Goal: Ask a question: Seek information or help from site administrators or community

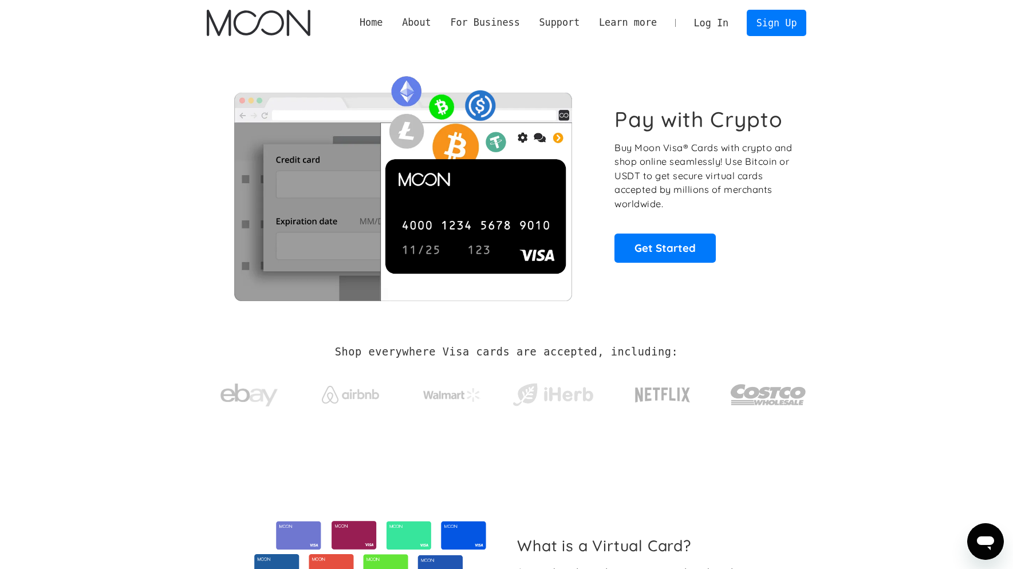
click at [719, 26] on link "Log In" at bounding box center [711, 22] width 54 height 25
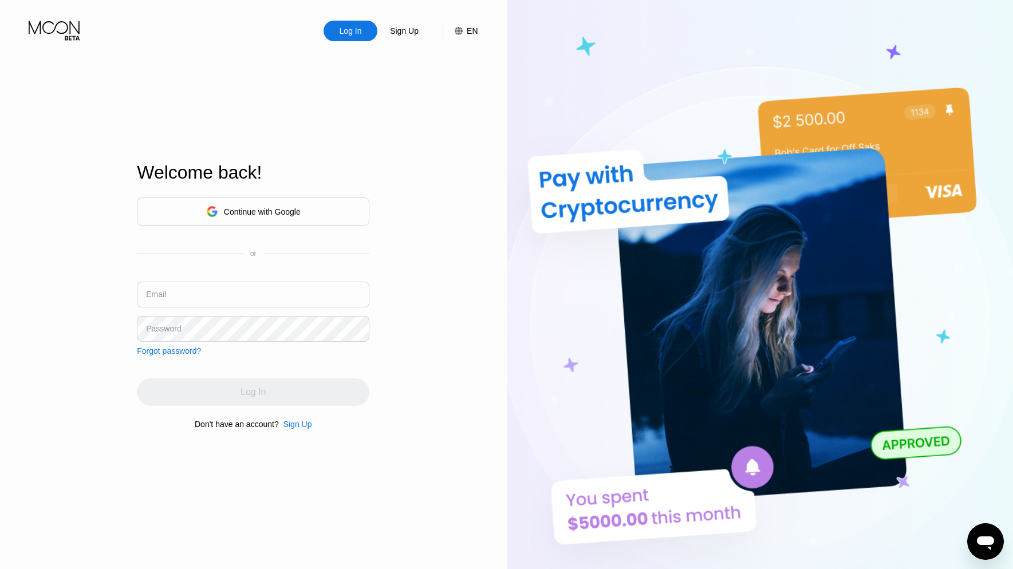
click at [226, 287] on input "text" at bounding box center [253, 295] width 232 height 26
type input "[EMAIL_ADDRESS][DOMAIN_NAME]"
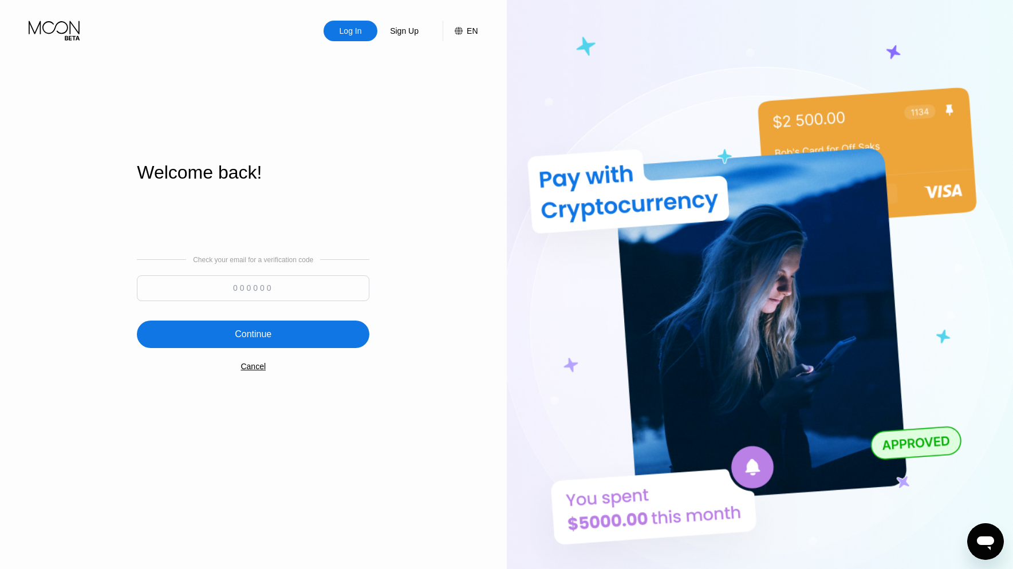
click at [263, 371] on div "Cancel" at bounding box center [252, 366] width 25 height 9
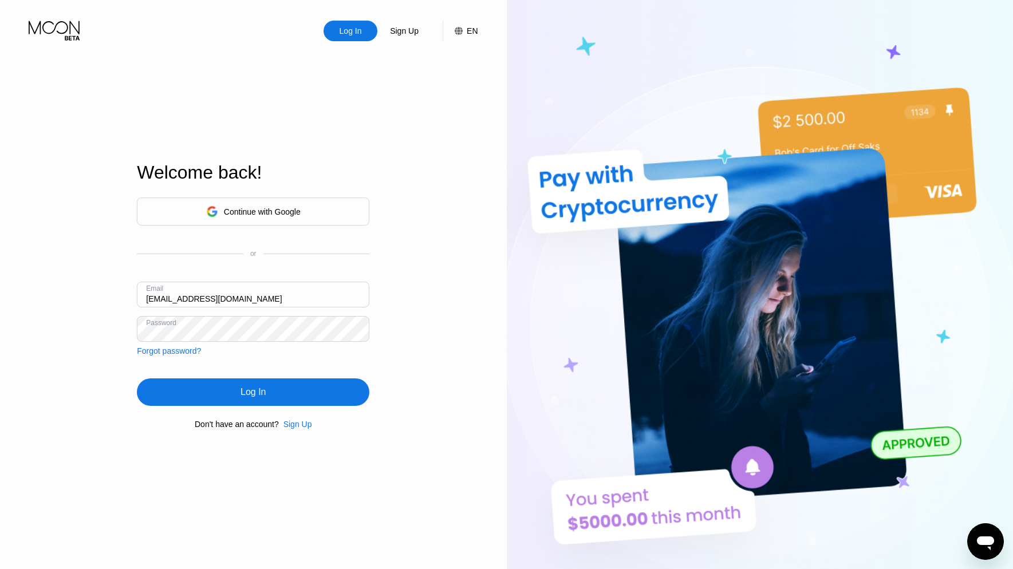
click at [296, 303] on input "[EMAIL_ADDRESS][DOMAIN_NAME]" at bounding box center [253, 295] width 232 height 26
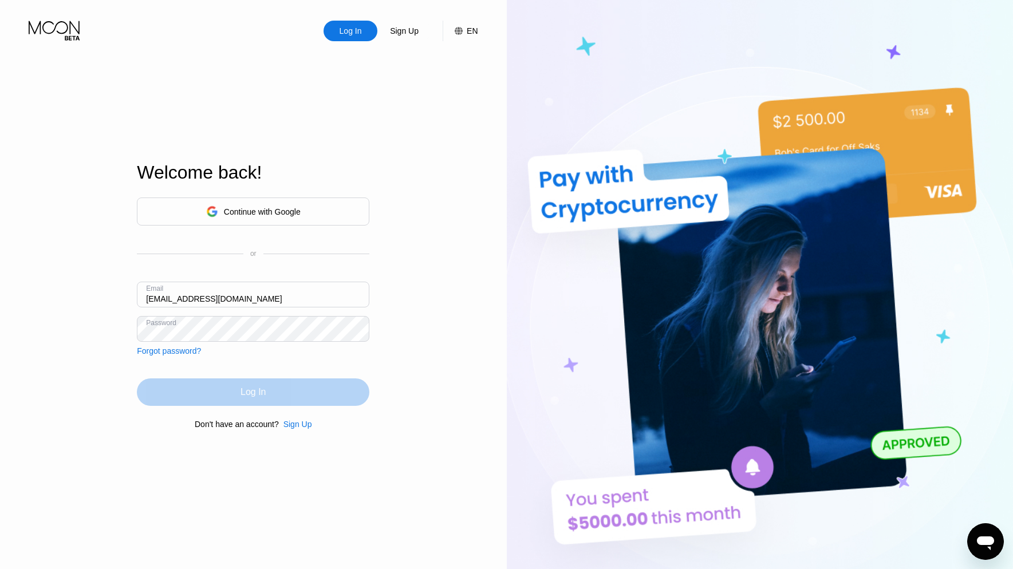
click at [250, 386] on div "Log In" at bounding box center [253, 391] width 232 height 27
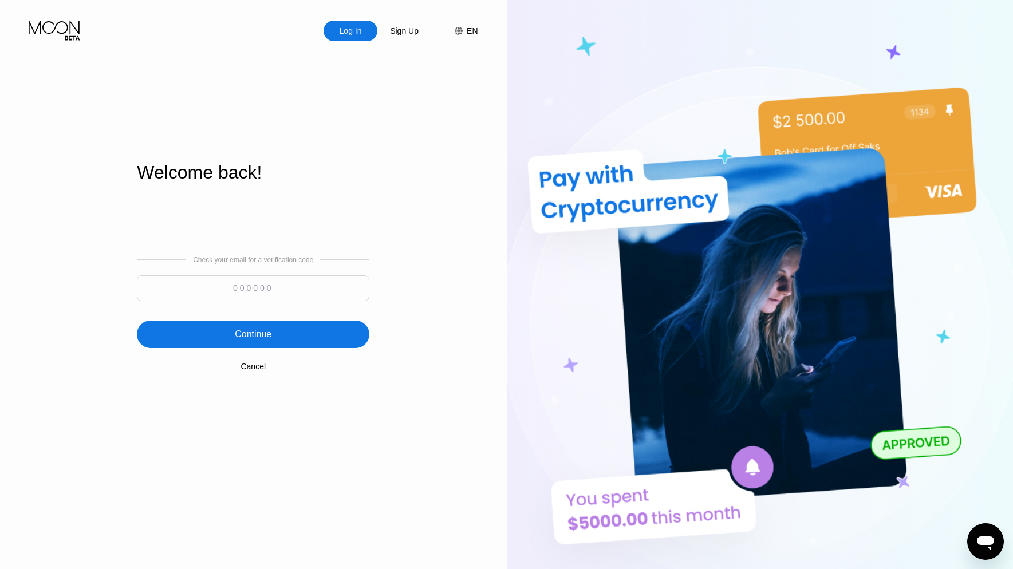
click at [266, 283] on input at bounding box center [253, 288] width 232 height 26
click at [268, 366] on div "Check your email for a verification code Continue Cancel" at bounding box center [253, 313] width 232 height 232
click at [260, 371] on div "Cancel" at bounding box center [252, 366] width 25 height 9
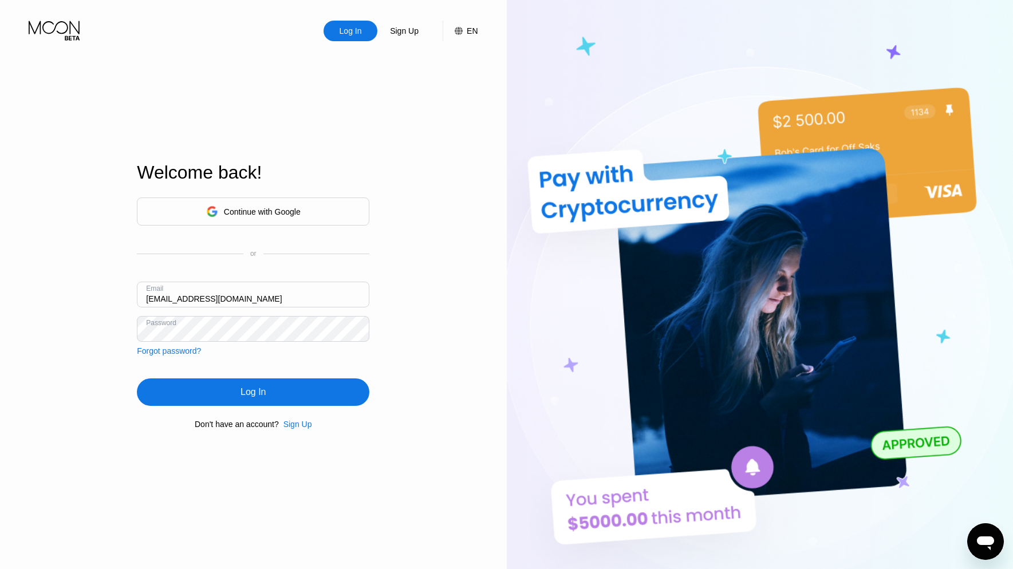
click at [186, 357] on div "Continue with Google or Email [EMAIL_ADDRESS][DOMAIN_NAME] Password Forgot pass…" at bounding box center [253, 313] width 232 height 232
click at [186, 356] on div "Forgot password?" at bounding box center [169, 350] width 64 height 9
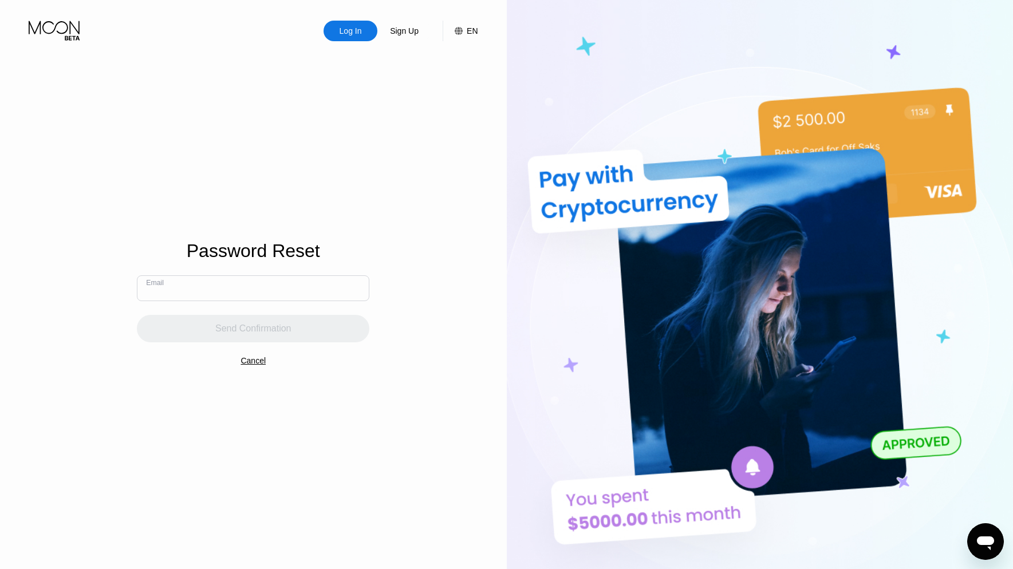
click at [236, 300] on input "text" at bounding box center [253, 288] width 232 height 26
type input "[EMAIL_ADDRESS][DOMAIN_NAME]"
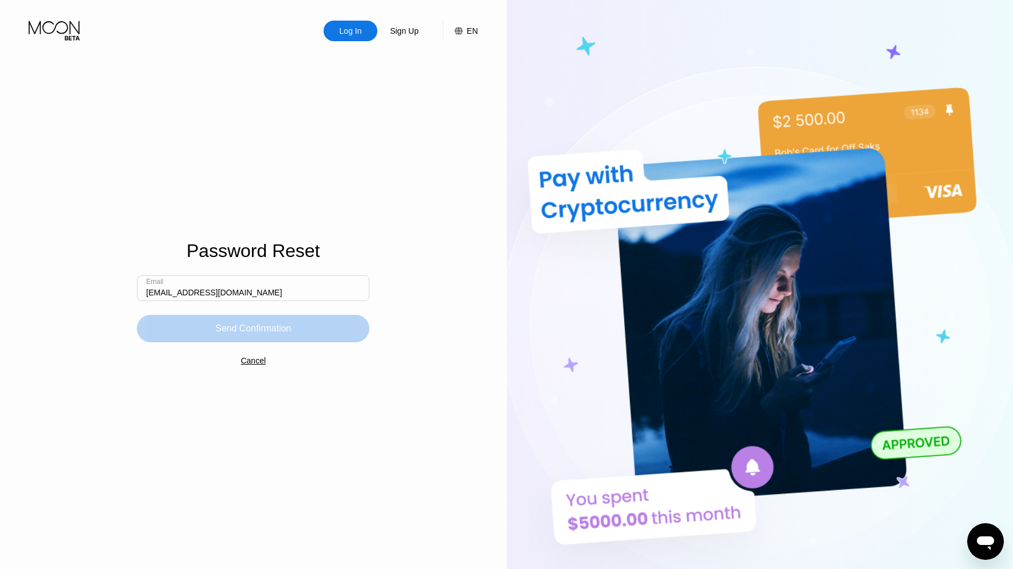
click at [239, 328] on div "Send Confirmation" at bounding box center [253, 328] width 76 height 11
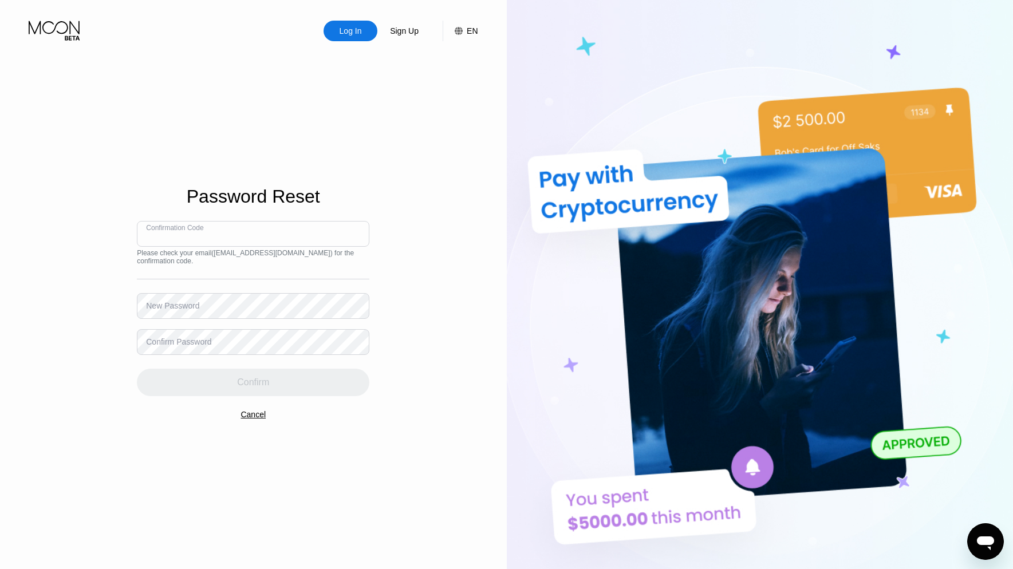
click at [289, 227] on input at bounding box center [253, 234] width 232 height 26
paste input "148736"
type input "148736"
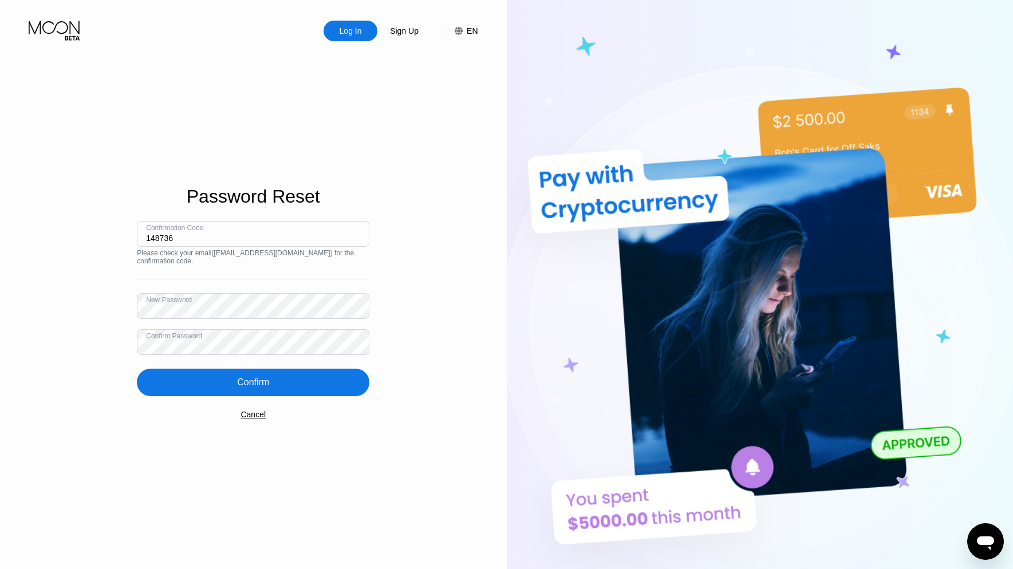
click at [274, 373] on div "Confirm" at bounding box center [253, 382] width 232 height 27
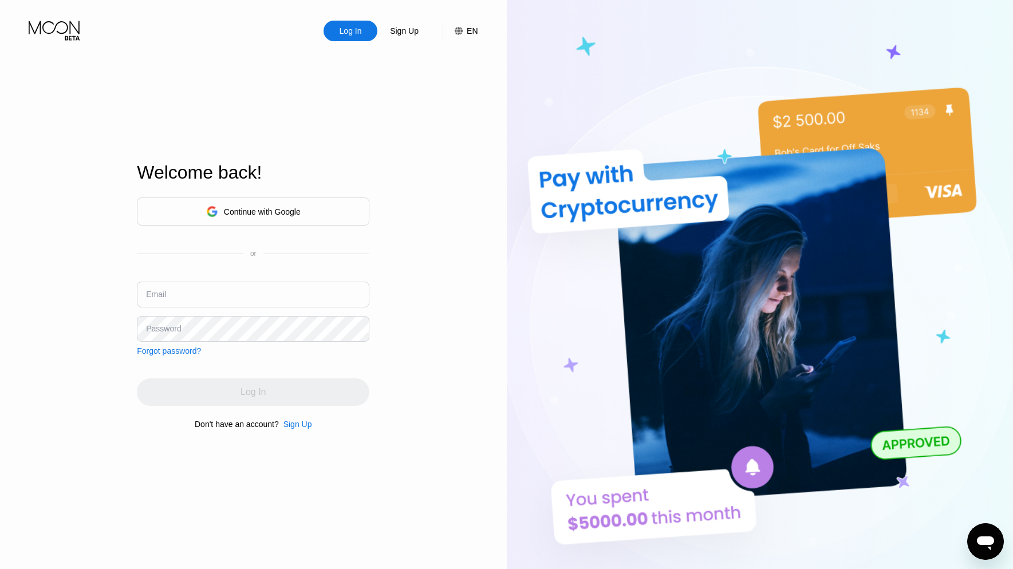
type input "[EMAIL_ADDRESS][DOMAIN_NAME]"
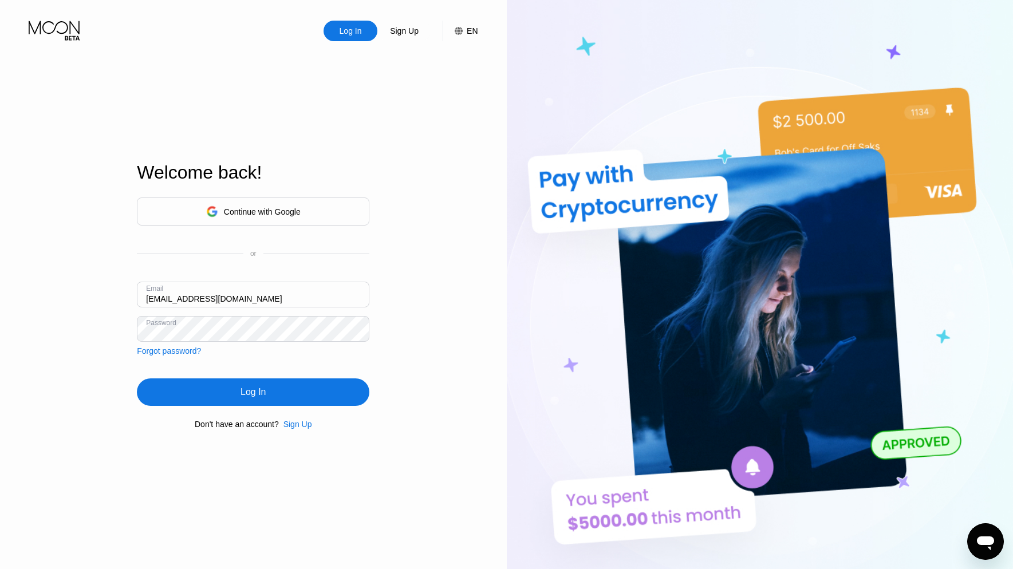
click at [259, 396] on div "Log In" at bounding box center [252, 391] width 25 height 11
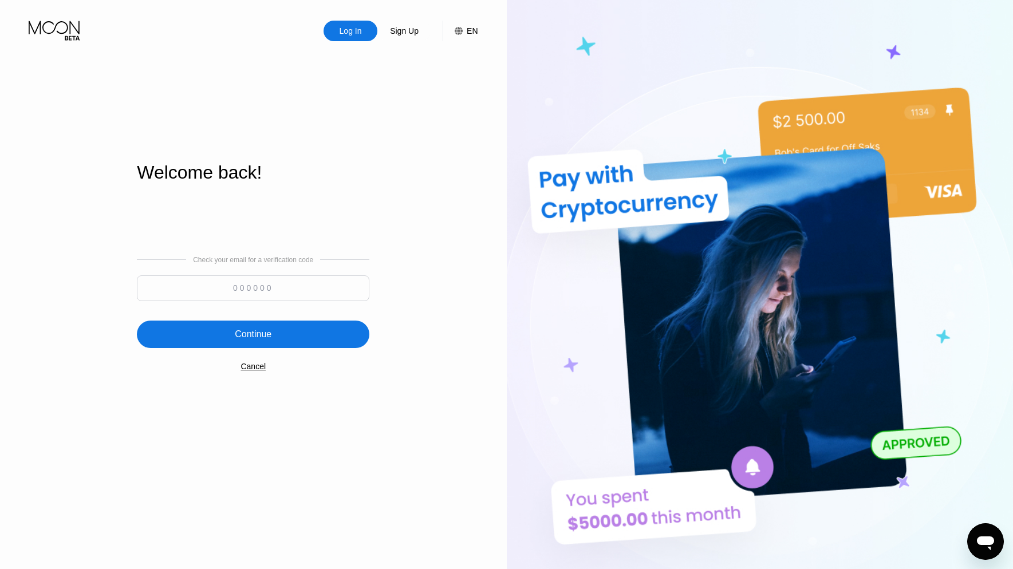
click at [295, 291] on input at bounding box center [253, 288] width 232 height 26
click at [333, 195] on div "Welcome back!" at bounding box center [253, 179] width 232 height 35
drag, startPoint x: 972, startPoint y: 532, endPoint x: 1681, endPoint y: 919, distance: 807.7
click at [972, 532] on div "Open messaging window" at bounding box center [985, 541] width 34 height 34
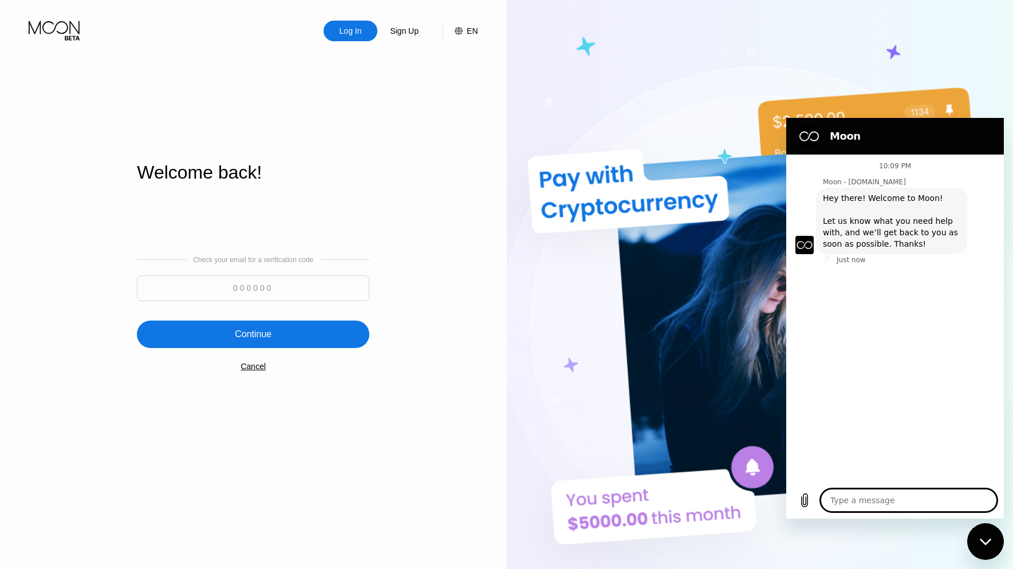
type textarea "x"
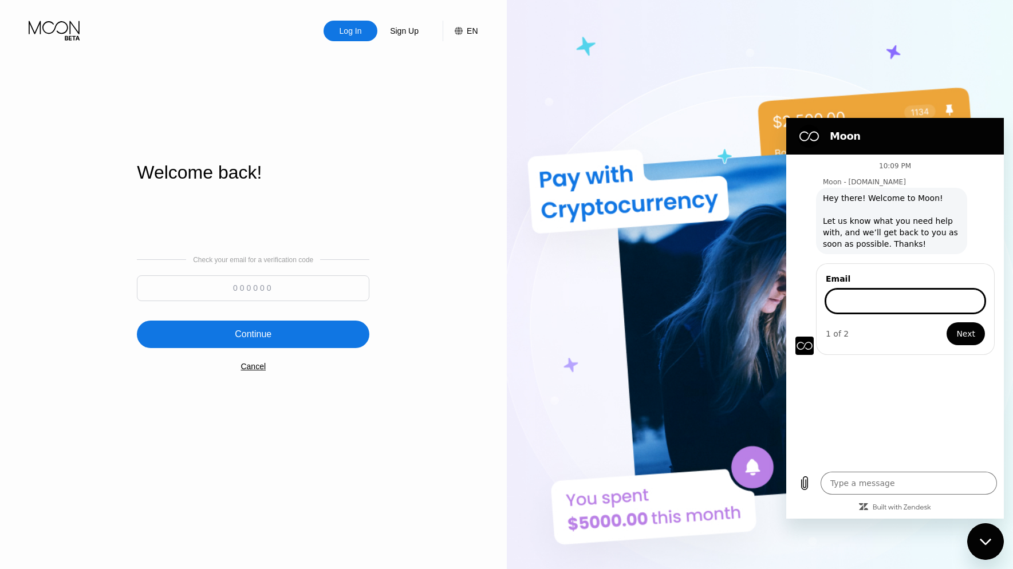
click at [883, 305] on input "Email" at bounding box center [905, 301] width 159 height 24
type input "[EMAIL_ADDRESS][DOMAIN_NAME]"
click at [949, 332] on button "Next" at bounding box center [965, 333] width 38 height 23
type textarea "x"
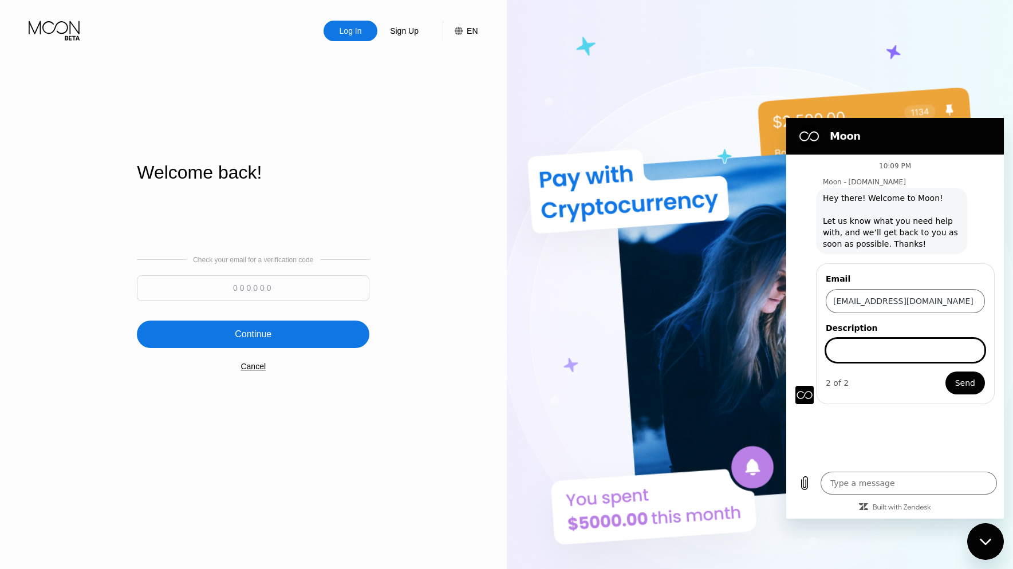
click at [918, 346] on input "Description" at bounding box center [905, 350] width 159 height 24
type input "im not getting codes to verify"
click at [959, 389] on span "Send" at bounding box center [965, 383] width 20 height 14
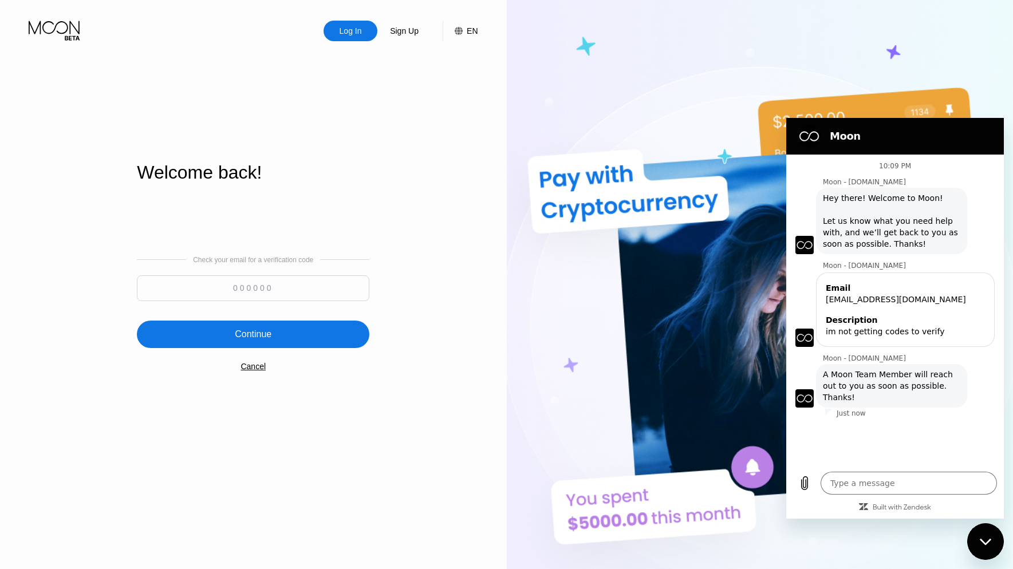
click at [280, 286] on input at bounding box center [253, 288] width 232 height 26
type textarea "x"
click at [299, 285] on input at bounding box center [253, 288] width 232 height 26
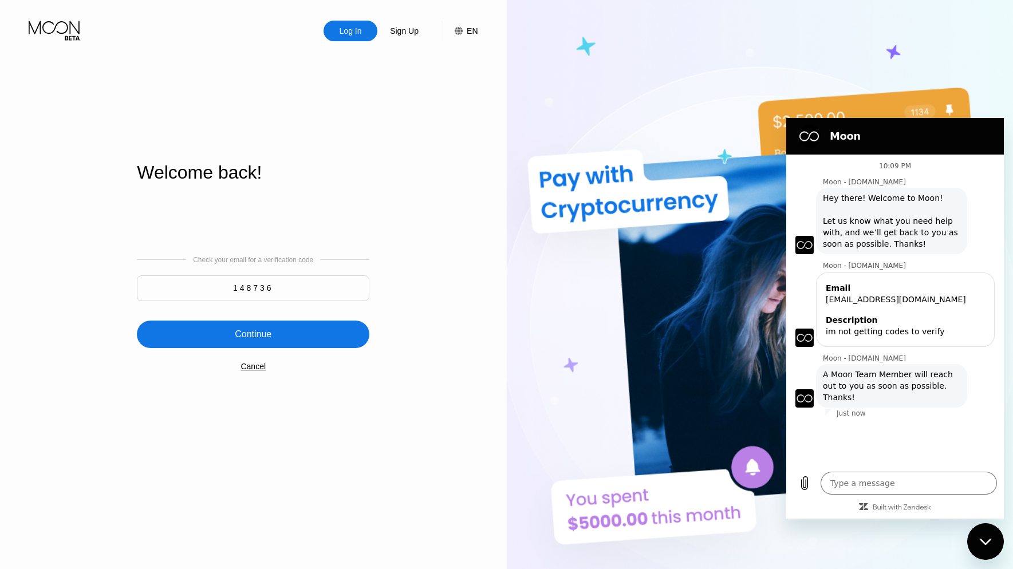
type input "148736"
click at [309, 342] on div "Continue" at bounding box center [253, 334] width 232 height 27
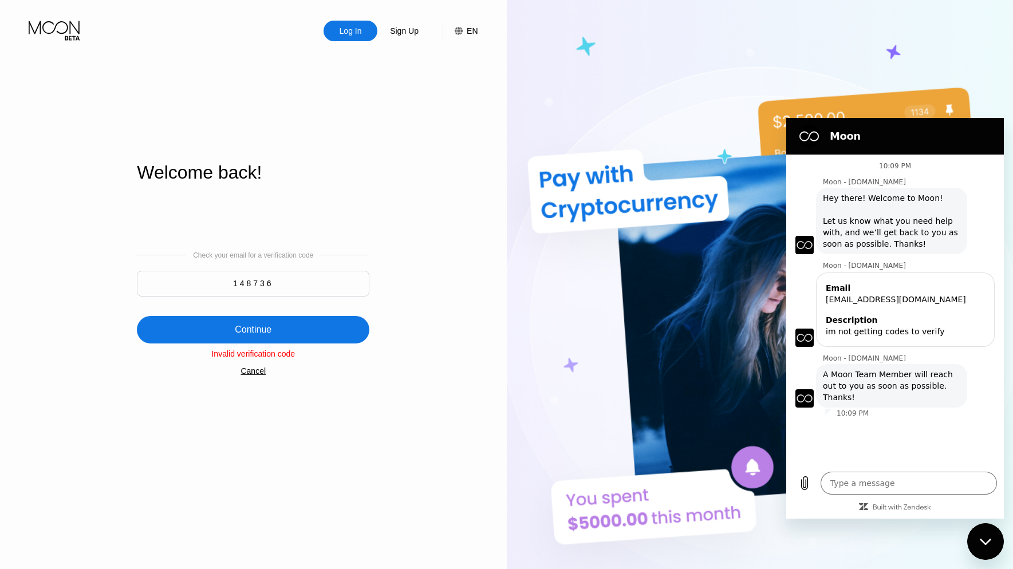
type textarea "x"
click at [266, 372] on div "Check your email for a verification code 148736 Continue Invalid verification c…" at bounding box center [253, 313] width 232 height 232
click at [257, 376] on div "Cancel" at bounding box center [252, 370] width 25 height 9
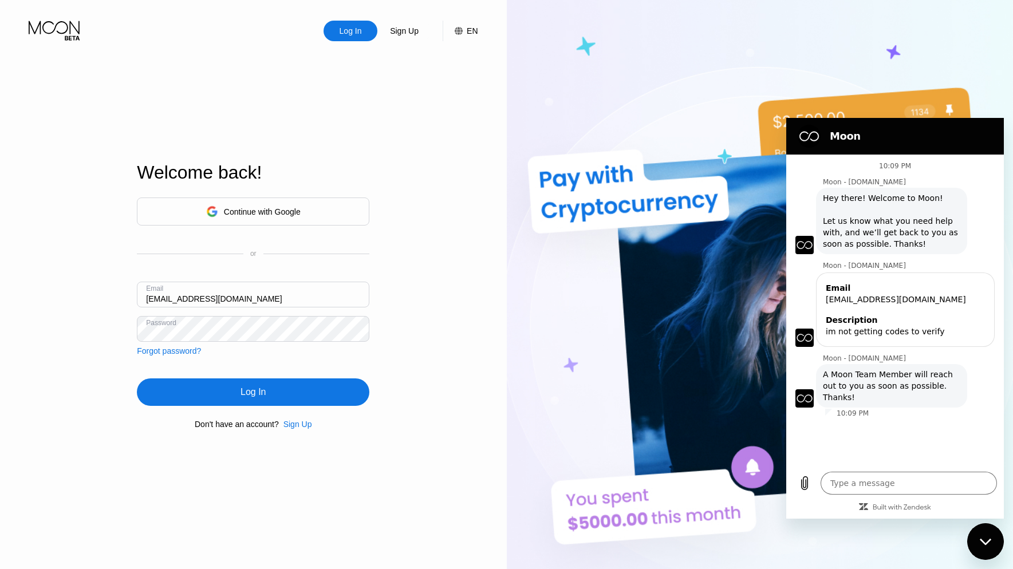
click at [193, 354] on div "Forgot password?" at bounding box center [169, 350] width 64 height 9
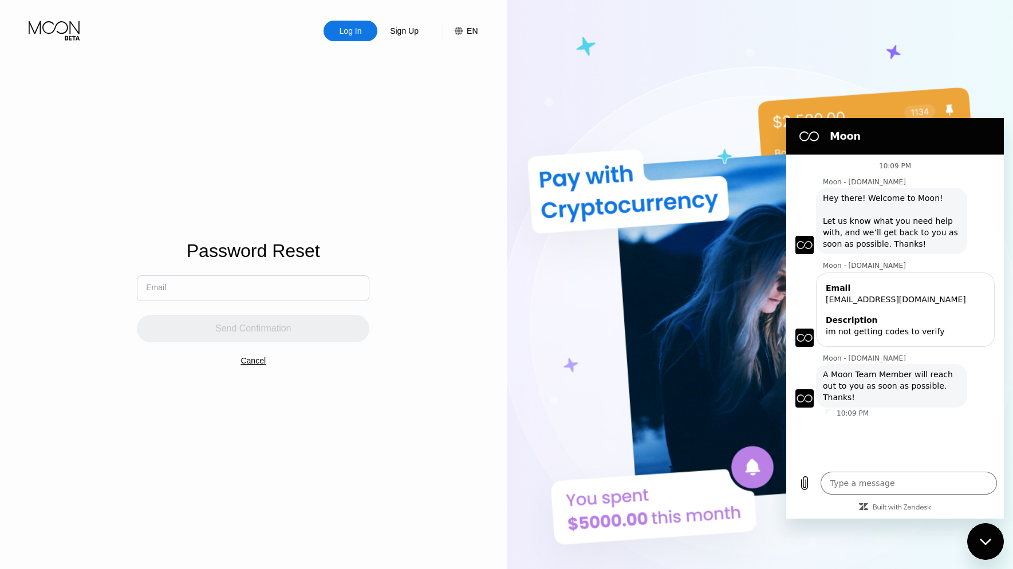
click at [253, 295] on input "text" at bounding box center [253, 288] width 232 height 26
type input "[EMAIL_ADDRESS][DOMAIN_NAME]"
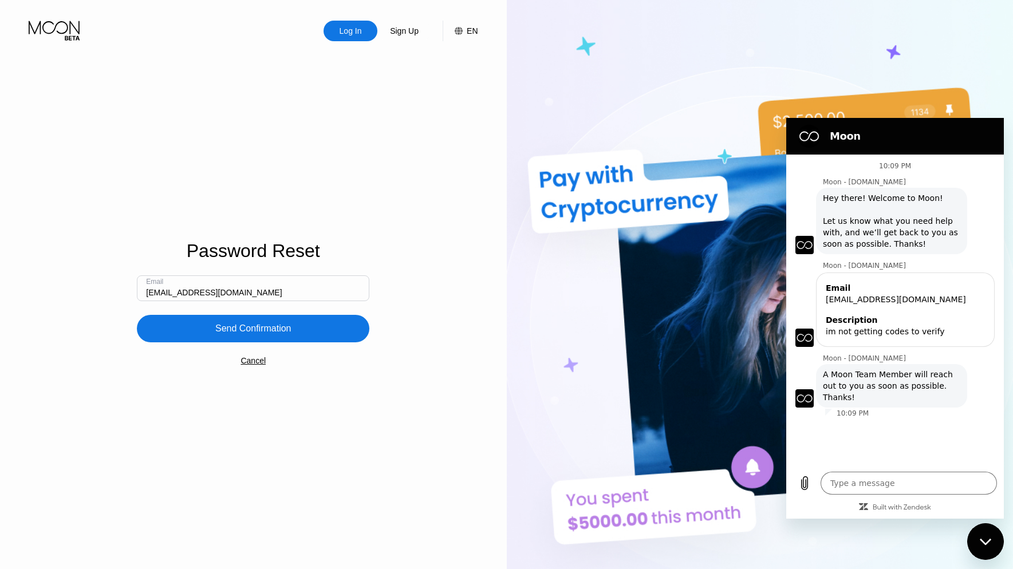
click at [244, 327] on div "Send Confirmation" at bounding box center [253, 328] width 76 height 11
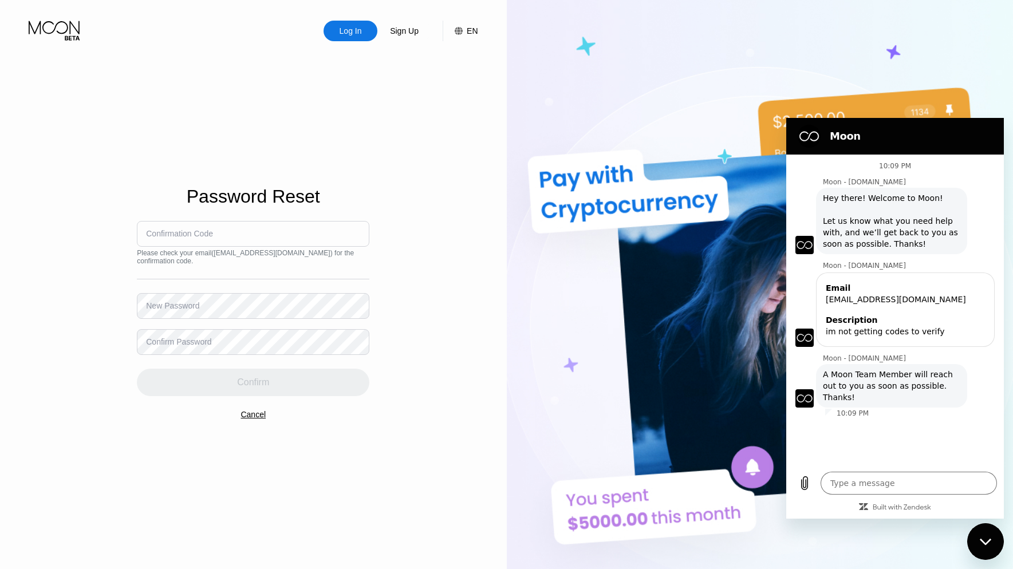
click at [254, 419] on div "Cancel" at bounding box center [252, 414] width 25 height 9
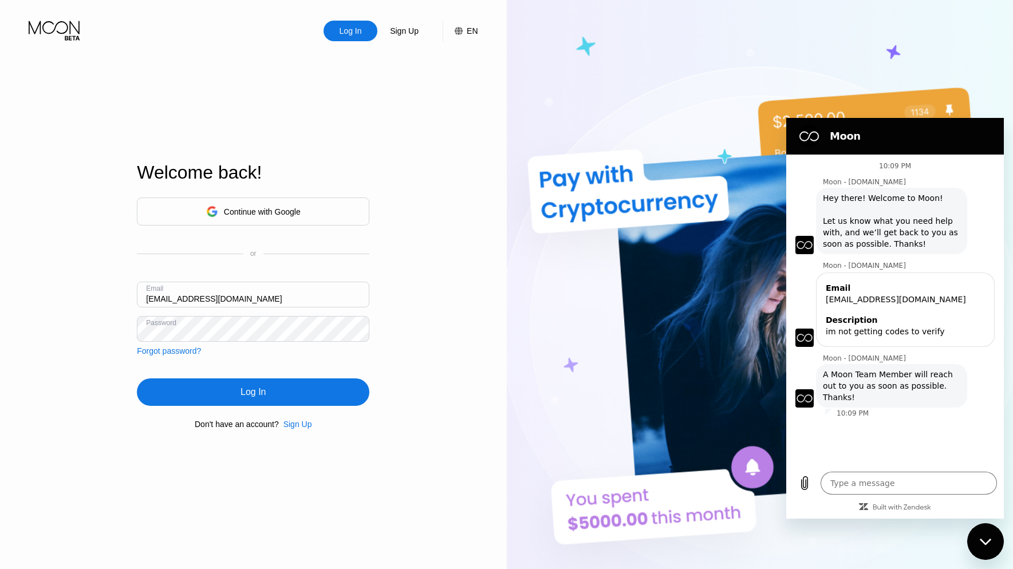
click at [263, 391] on div "Log In" at bounding box center [252, 391] width 25 height 11
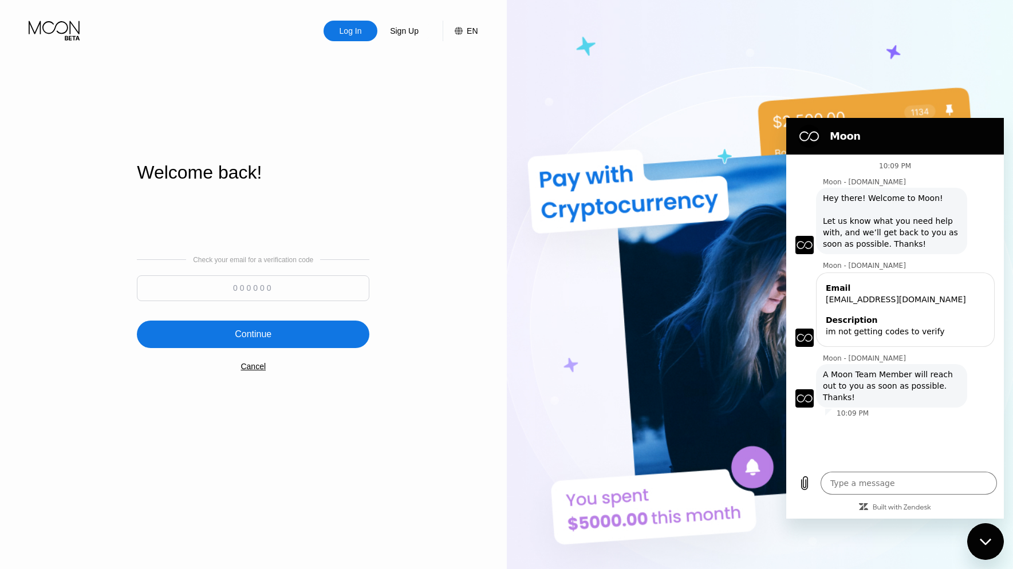
type textarea "x"
click at [262, 290] on input at bounding box center [253, 288] width 232 height 26
type input "365113"
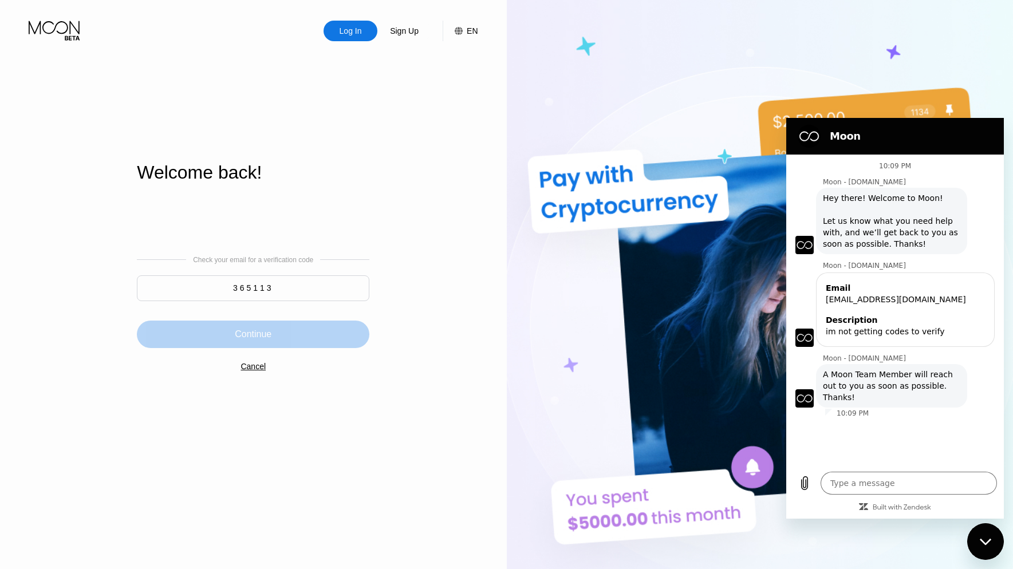
click at [276, 332] on div "Continue" at bounding box center [253, 334] width 232 height 27
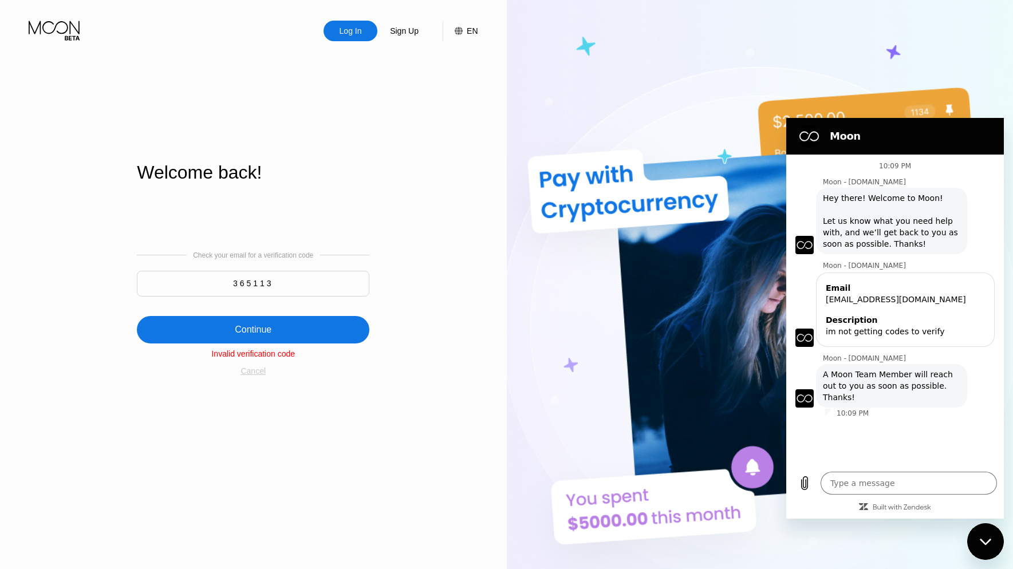
click at [265, 374] on div "Cancel" at bounding box center [252, 370] width 25 height 9
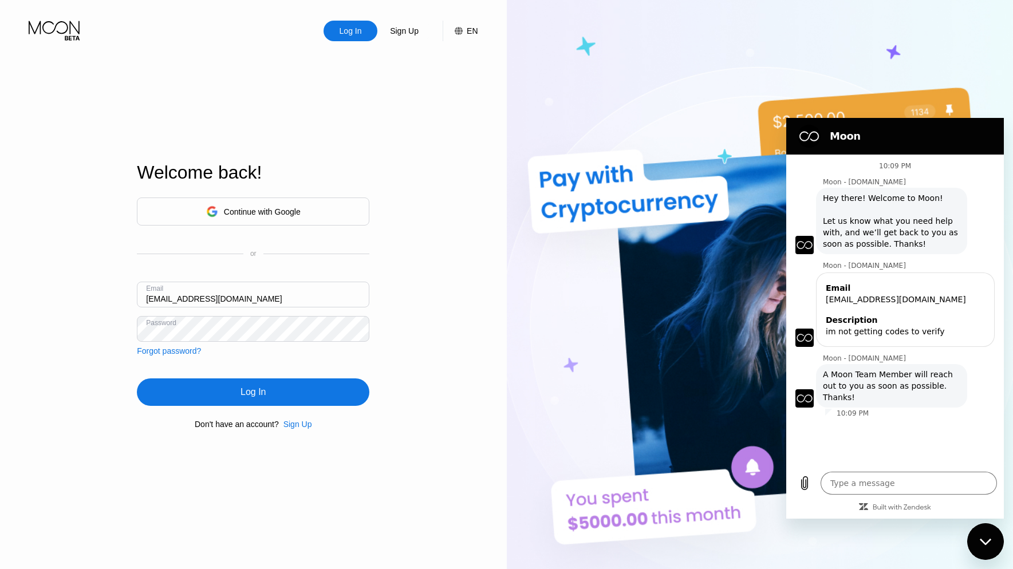
type textarea "x"
click at [884, 480] on textarea at bounding box center [909, 483] width 176 height 23
type textarea "h"
type textarea "x"
type textarea "he"
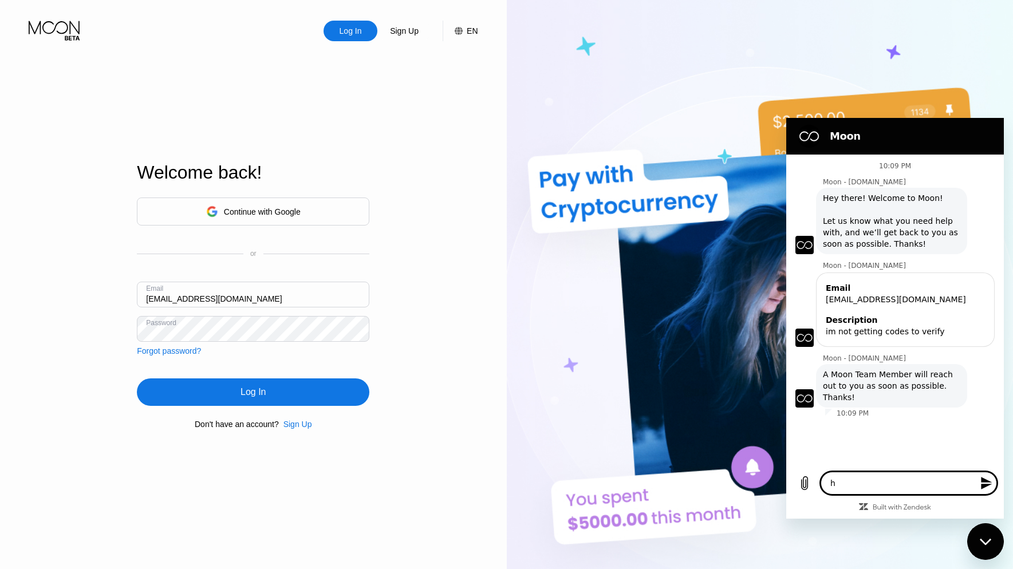
type textarea "x"
type textarea "hel"
type textarea "x"
type textarea "hell"
type textarea "x"
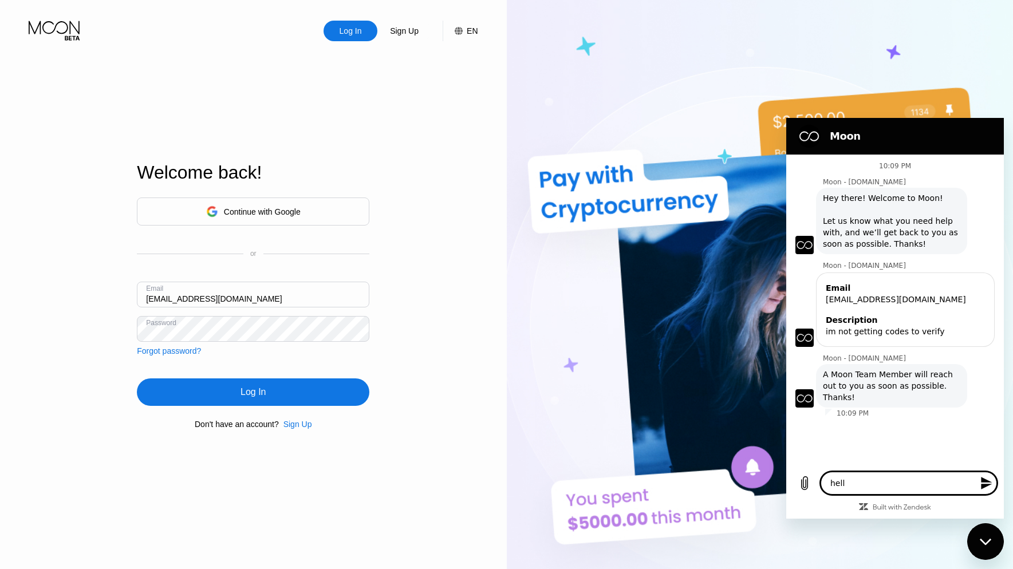
type textarea "hello"
type textarea "x"
type textarea "hello"
type textarea "x"
type textarea "hello i"
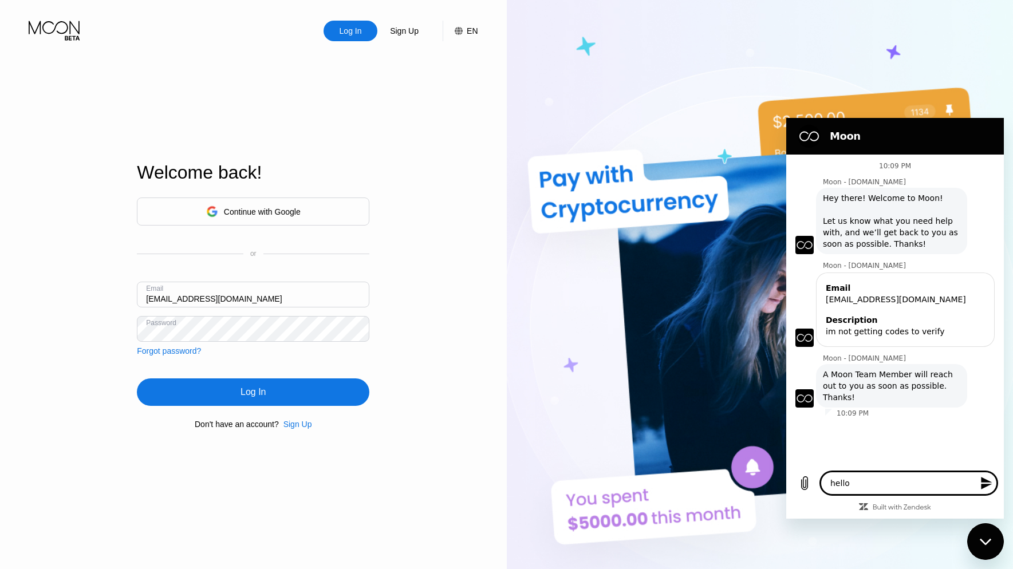
type textarea "x"
type textarea "hello is"
type textarea "x"
type textarea "hello is"
type textarea "x"
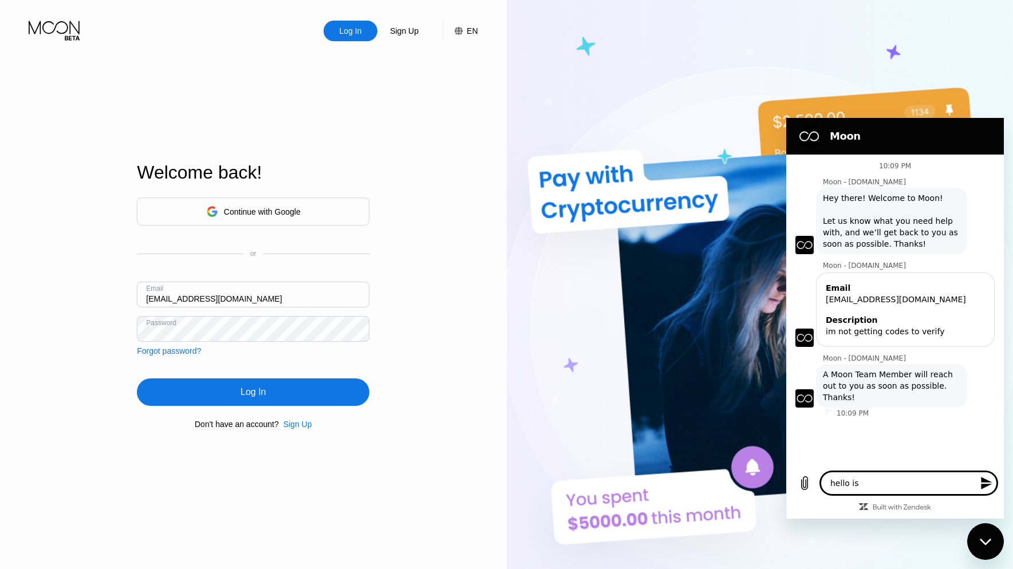
type textarea "hello is t"
type textarea "x"
type textarea "hello is th"
type textarea "x"
type textarea "hello is the"
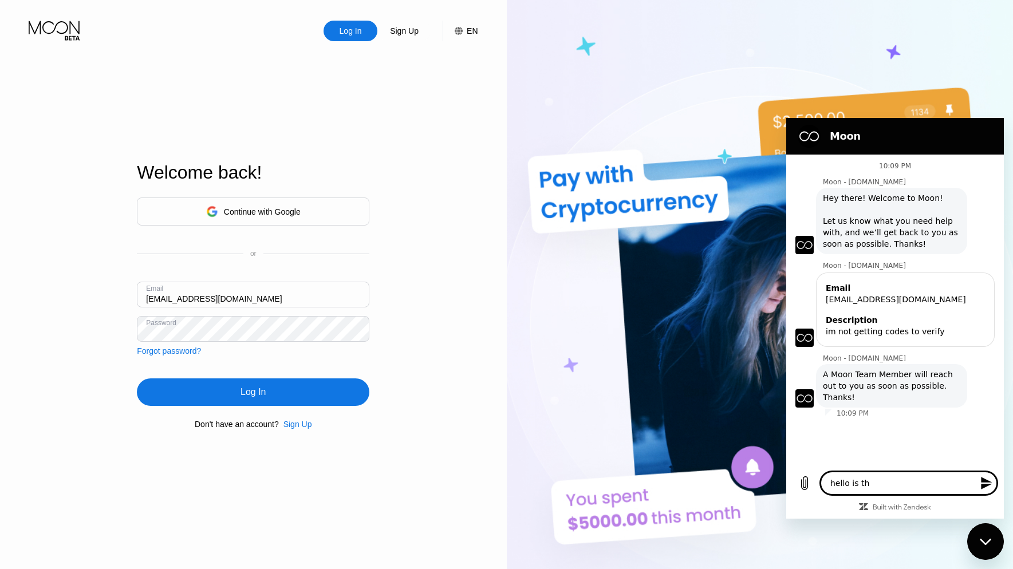
type textarea "x"
type textarea "hello is ther"
type textarea "x"
type textarea "hello is there"
type textarea "x"
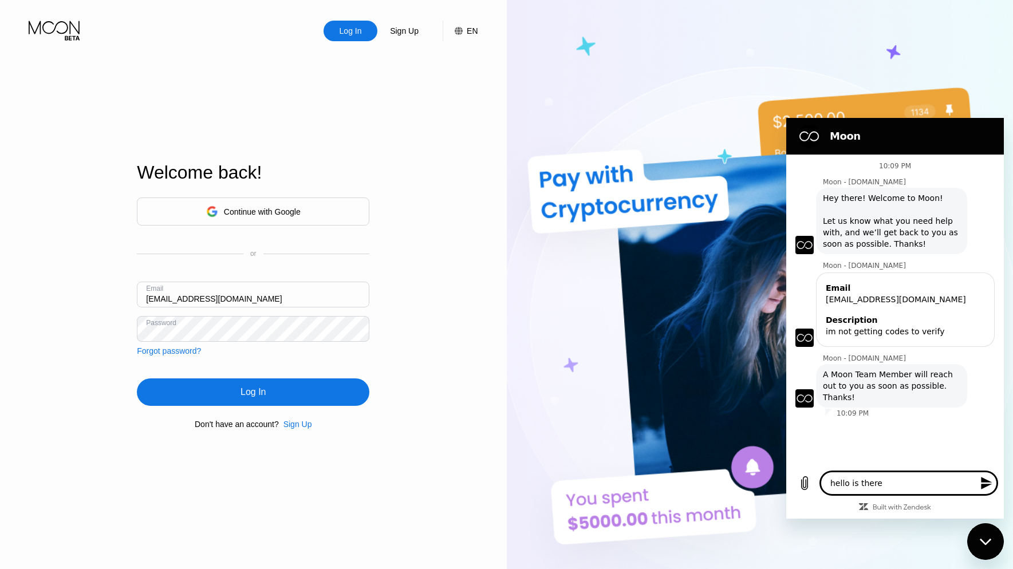
type textarea "hello is there"
type textarea "x"
type textarea "hello is there a"
type textarea "x"
type textarea "hello is there an"
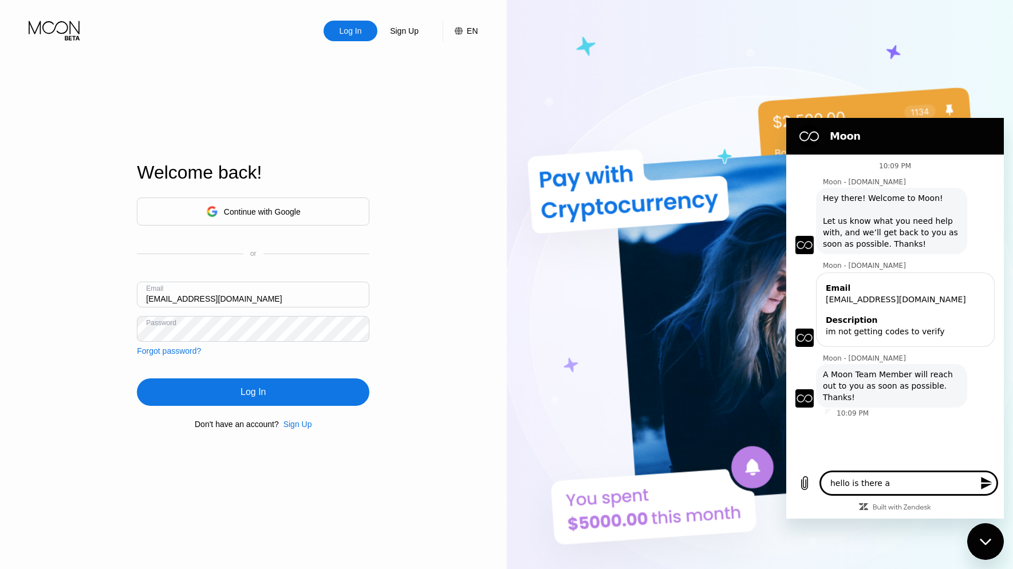
type textarea "x"
type textarea "hello is there any"
type textarea "x"
type textarea "hello is there anyo"
type textarea "x"
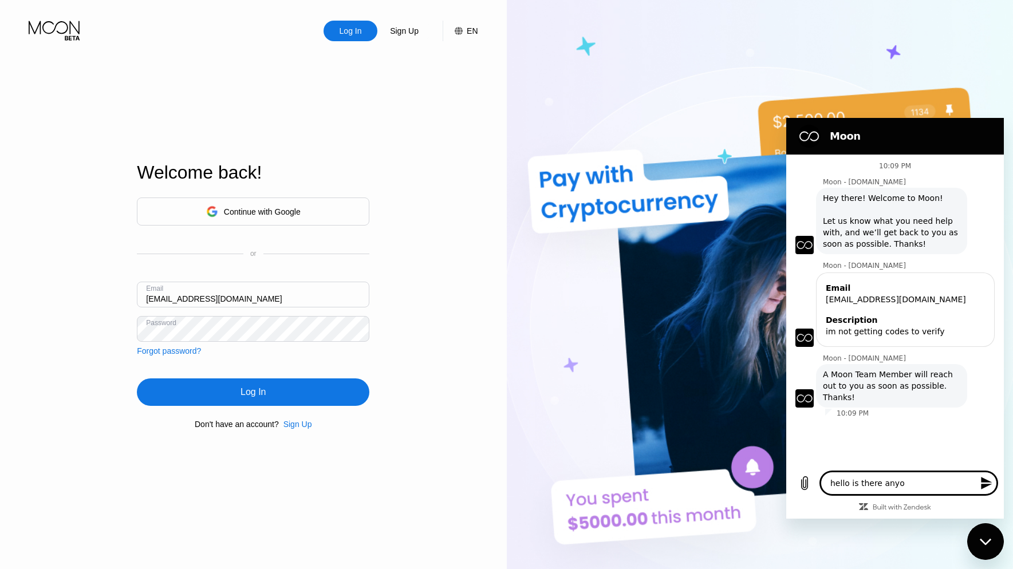
type textarea "hello is there [PERSON_NAME]"
type textarea "x"
type textarea "hello is there anyone"
type textarea "x"
type textarea "hello is there anyone"
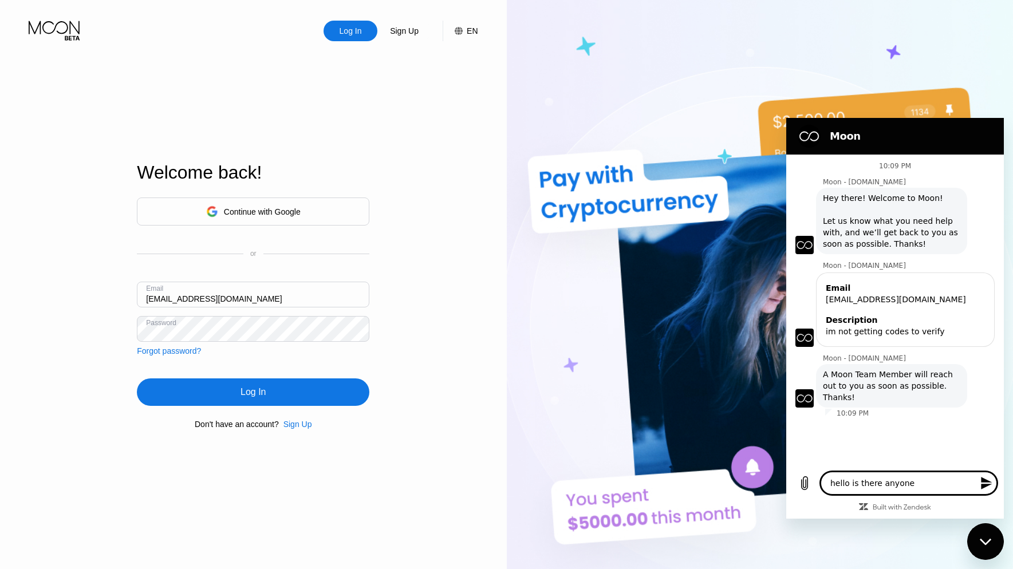
type textarea "x"
type textarea "hello is there anyone a"
type textarea "x"
type textarea "hello is there anyone av"
type textarea "x"
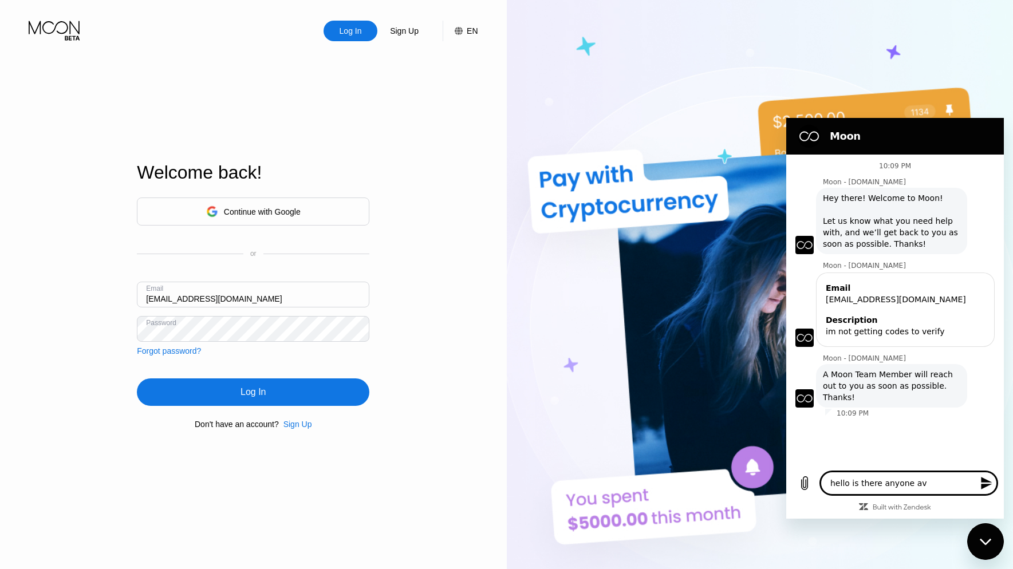
type textarea "hello is there anyone [PERSON_NAME]"
type textarea "x"
type textarea "hello is there anyone avai"
type textarea "x"
type textarea "hello is there anyone avail"
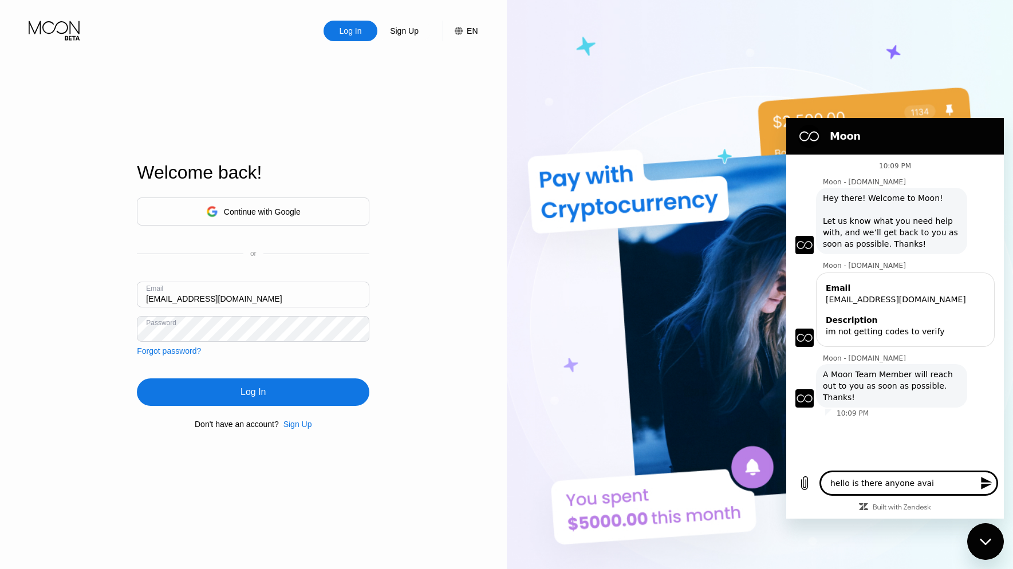
type textarea "x"
type textarea "hello is there anyone [PERSON_NAME]"
type textarea "x"
type textarea "hello is there anyone availab"
type textarea "x"
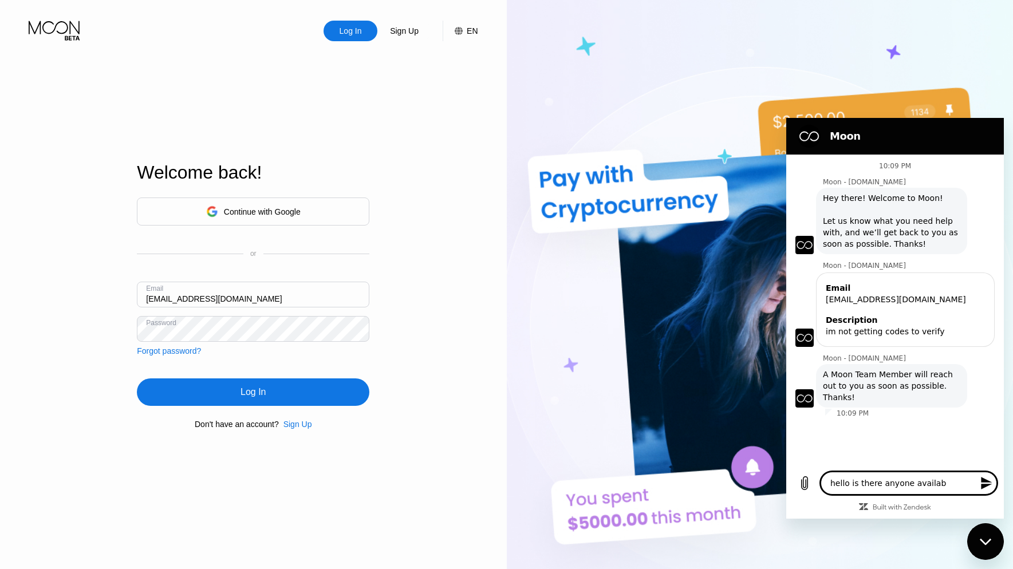
type textarea "hello is there anyone availabl"
type textarea "x"
type textarea "hello is there anyone available"
type textarea "x"
type textarea "hello is there anyone available?"
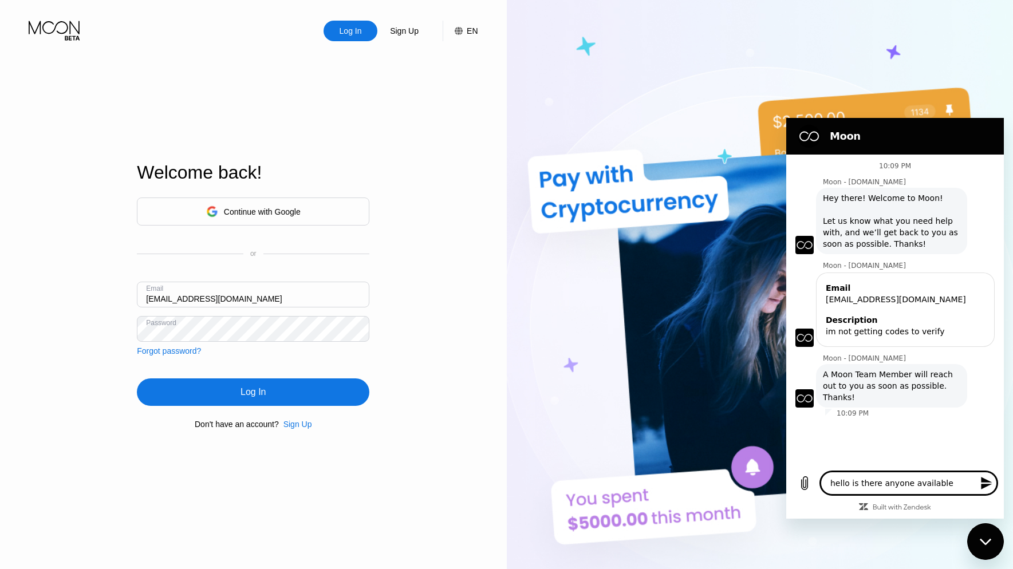
type textarea "x"
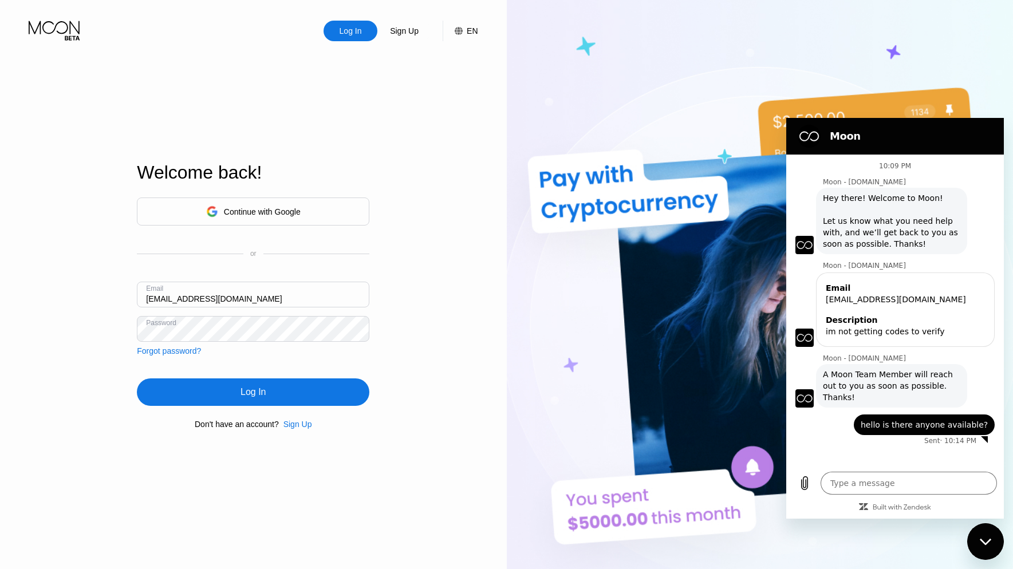
click at [299, 383] on div "Log In" at bounding box center [253, 391] width 232 height 27
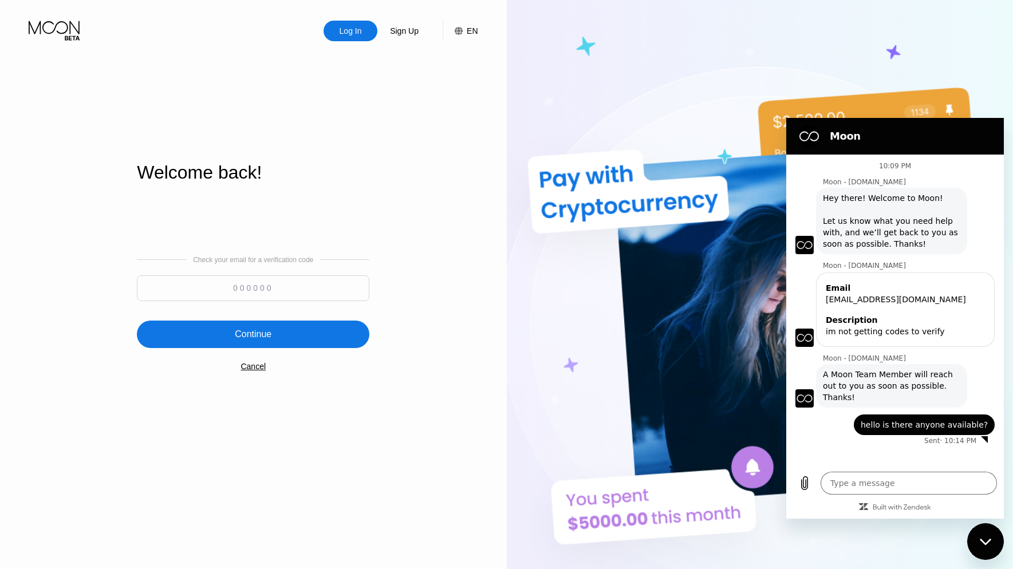
click at [338, 289] on input at bounding box center [253, 288] width 232 height 26
type textarea "x"
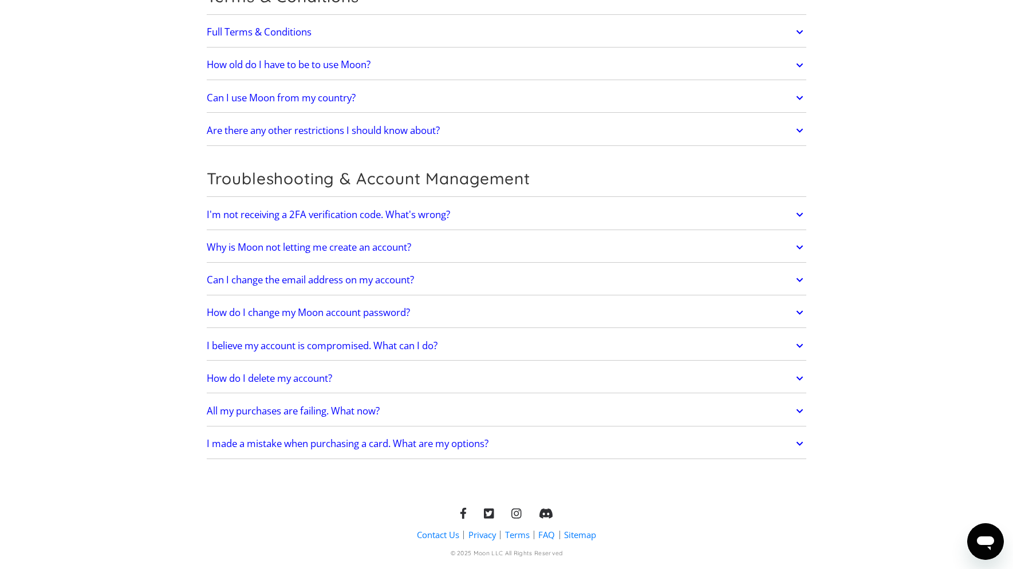
scroll to position [2334, 0]
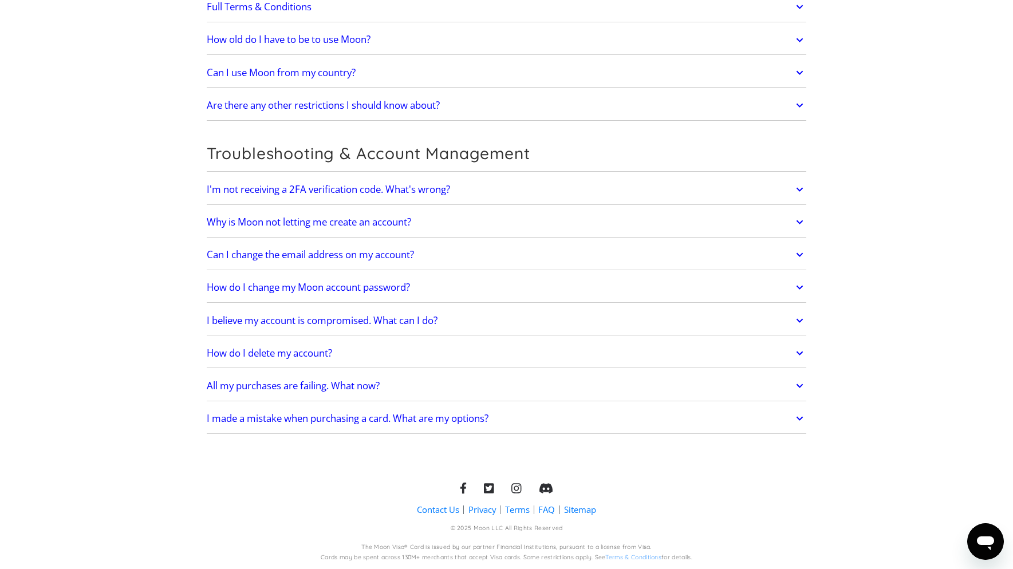
click at [373, 190] on h2 "I'm not receiving a 2FA verification code. What's wrong?" at bounding box center [328, 189] width 243 height 11
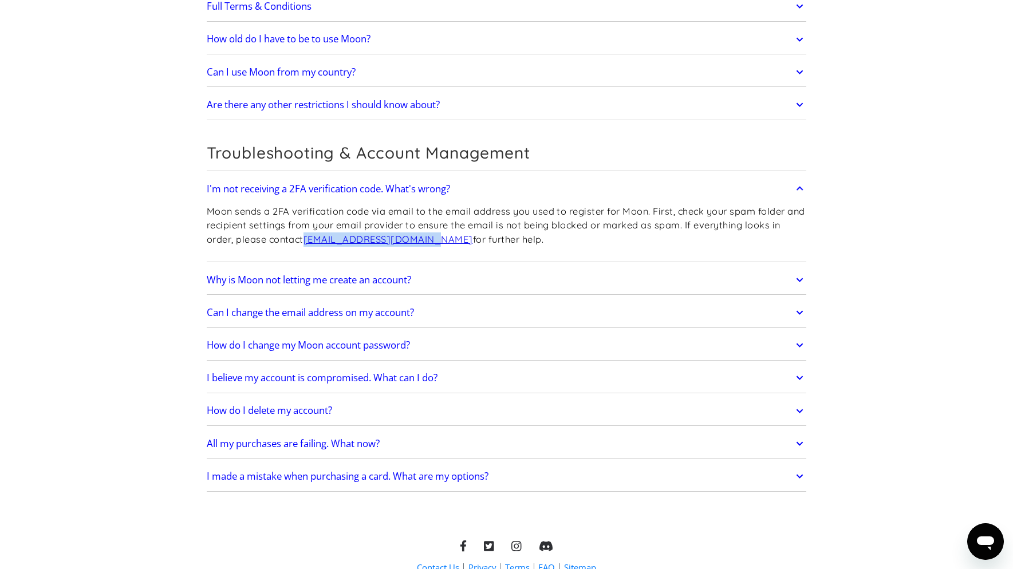
drag, startPoint x: 437, startPoint y: 240, endPoint x: 307, endPoint y: 245, distance: 129.5
click at [307, 245] on p "Moon sends a 2FA verification code via email to the email address you used to r…" at bounding box center [507, 225] width 600 height 42
copy link "support@paywithmoon.com"
